Goal: Task Accomplishment & Management: Use online tool/utility

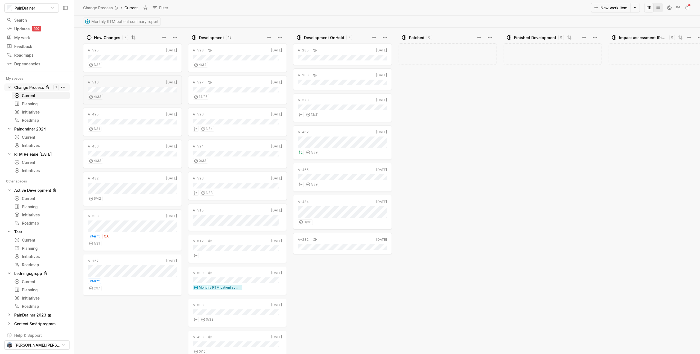
click at [61, 87] on html "PainDrainer Search / Updates 190 g then u My work = Feedback g then f Roadmaps …" at bounding box center [350, 177] width 700 height 354
click at [103, 101] on span "Space settings" at bounding box center [108, 99] width 58 height 9
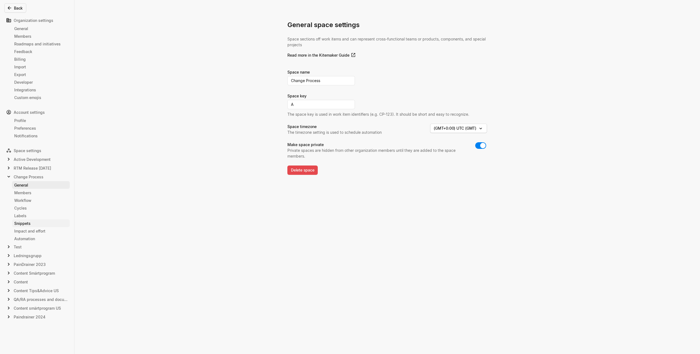
click at [34, 224] on div "Snippets" at bounding box center [40, 223] width 53 height 6
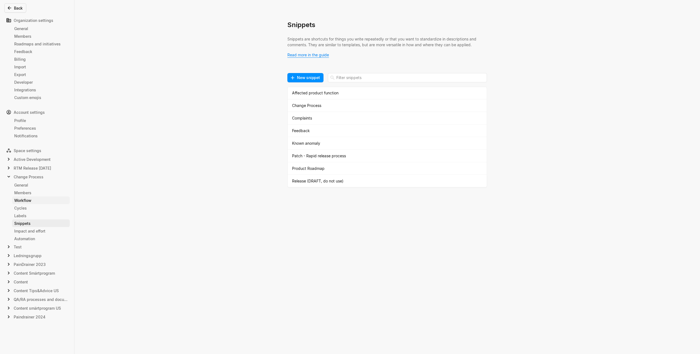
click at [29, 202] on div "Workflow" at bounding box center [40, 200] width 53 height 6
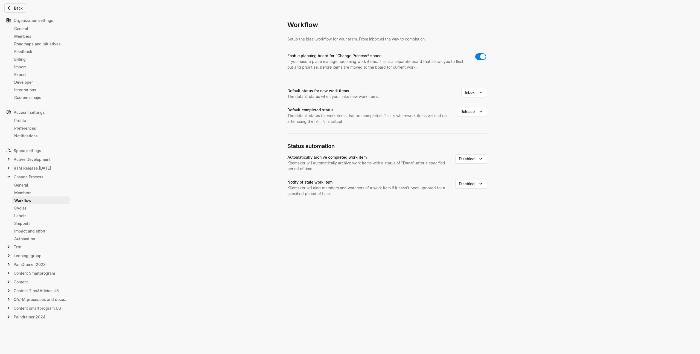
click at [34, 222] on div "Snippets" at bounding box center [40, 223] width 53 height 6
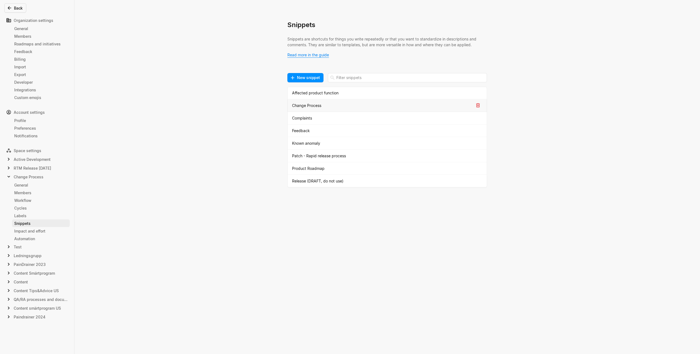
click at [309, 106] on div "Change Process" at bounding box center [383, 106] width 182 height 6
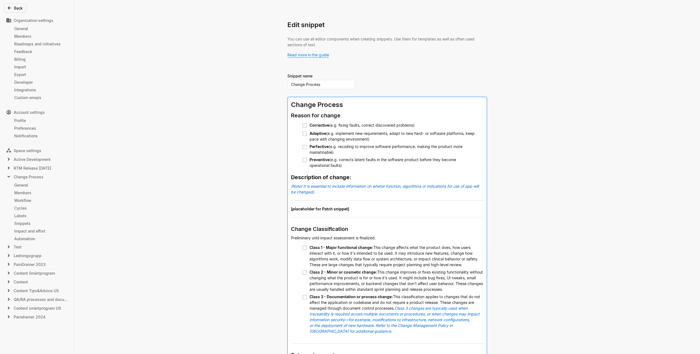
click at [406, 125] on span "(e.g. fixing faults, correct discovered problems)" at bounding box center [371, 125] width 85 height 5
drag, startPoint x: 415, startPoint y: 125, endPoint x: 307, endPoint y: 126, distance: 107.2
click at [307, 126] on li "Corrective (e.g. fixing faults, correct discovered problems)" at bounding box center [393, 125] width 182 height 8
copy div "Corrective (e.g. fixing faults, correct discovered problems)"
drag, startPoint x: 397, startPoint y: 141, endPoint x: 381, endPoint y: 138, distance: 16.6
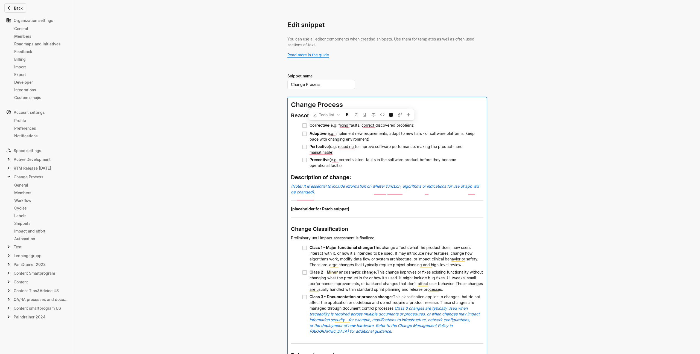
click at [397, 141] on div "Adaptive (e.g. implement new requirements, adapt to new hard- or software platf…" at bounding box center [397, 136] width 174 height 13
click at [380, 138] on div "Adaptive (e.g. implement new requirements, adapt to new hard- or software platf…" at bounding box center [397, 136] width 174 height 13
drag, startPoint x: 380, startPoint y: 138, endPoint x: 307, endPoint y: 131, distance: 73.4
click at [307, 131] on li "Adaptive (e.g. implement new requirements, adapt to new hard- or software platf…" at bounding box center [393, 136] width 182 height 13
copy div "Adaptive (e.g. implement new requirements, adapt to new hard- or software platf…"
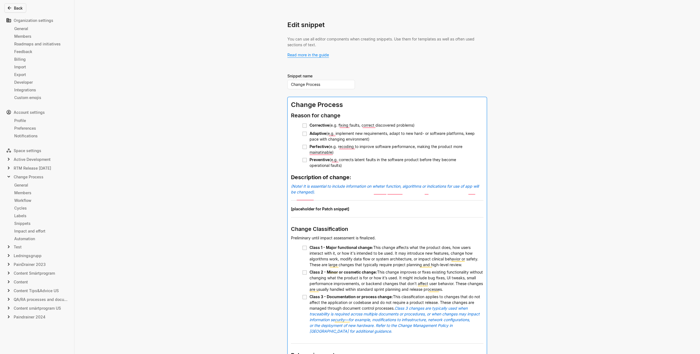
click at [338, 153] on div "Perfective (e.g. recoding to improve software performance, making the product m…" at bounding box center [397, 149] width 174 height 13
drag, startPoint x: 318, startPoint y: 149, endPoint x: 308, endPoint y: 147, distance: 9.6
click at [310, 147] on div "Perfective (e.g. recoding to improve software performance, making the product m…" at bounding box center [397, 149] width 174 height 13
copy div "Perfective (e.g. recoding to improve software performance, making the product m…"
drag, startPoint x: 358, startPoint y: 165, endPoint x: 308, endPoint y: 159, distance: 50.4
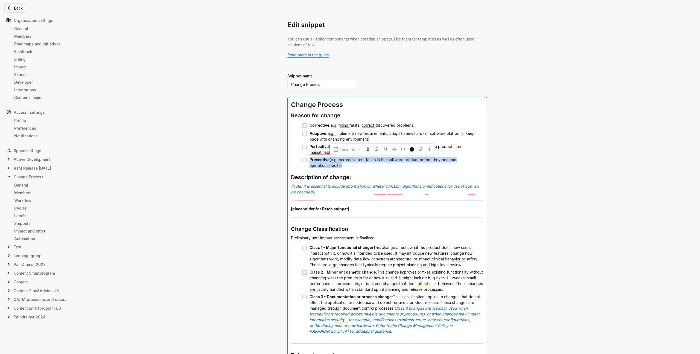
click at [308, 159] on li "Preventive (e.g. corrects latent faults in the software product before they bec…" at bounding box center [393, 162] width 182 height 13
copy div "Preventive (e.g. corrects latent faults in the software product before they bec…"
click at [480, 229] on h2 "Change Classification" at bounding box center [387, 228] width 193 height 14
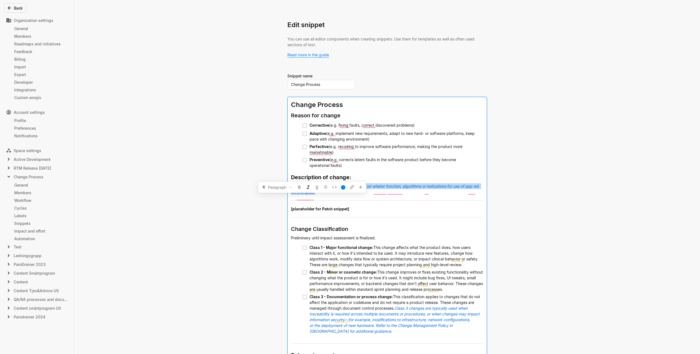
drag, startPoint x: 316, startPoint y: 199, endPoint x: 286, endPoint y: 192, distance: 31.1
click at [286, 192] on div "Back Organization settings General Members Roadmaps and initiatives Feedback Bi…" at bounding box center [350, 177] width 700 height 354
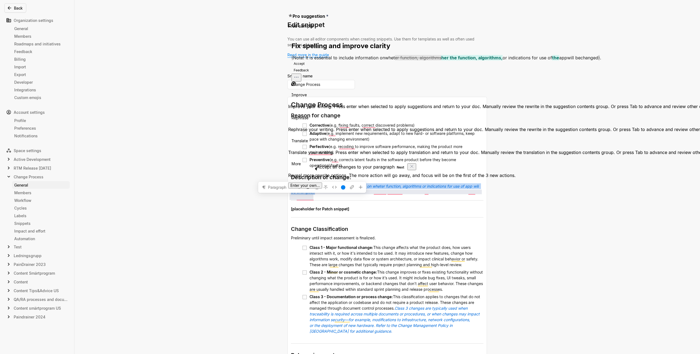
copy span "(Note! It is essential to include information on wheter function, algorithms or…"
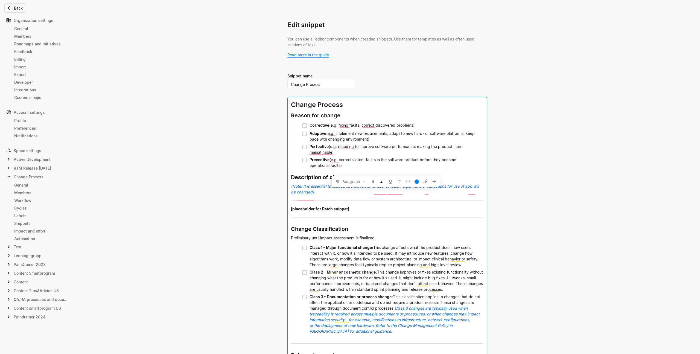
click at [189, 185] on div "Edit snippet You can use all editor components when creating snippets. Use them…" at bounding box center [350, 177] width 700 height 354
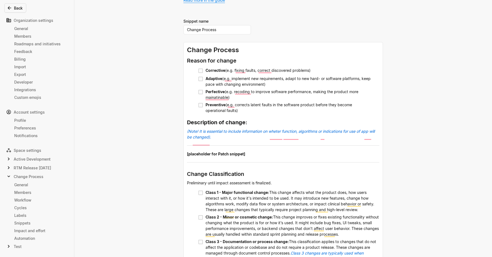
scroll to position [55, 0]
